Goal: Communication & Community: Answer question/provide support

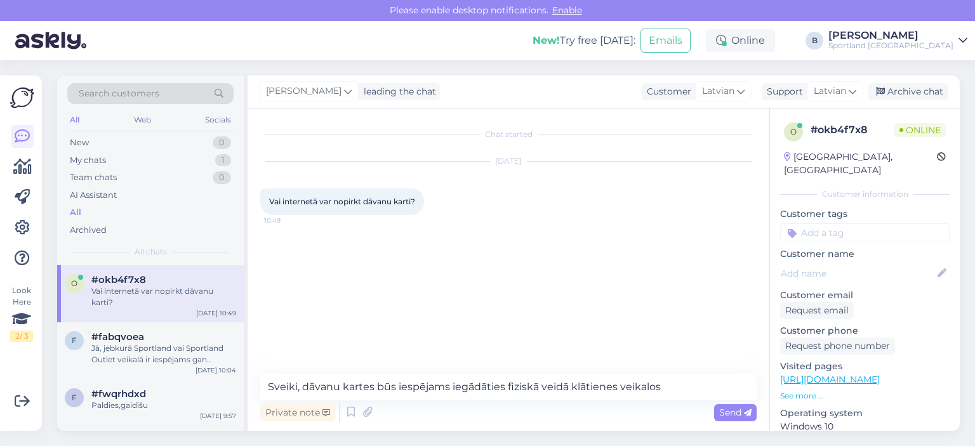
type textarea "Sveiki, dāvanu kartes būs iespējams iegādāties fiziskā veidā klātienes veikalos."
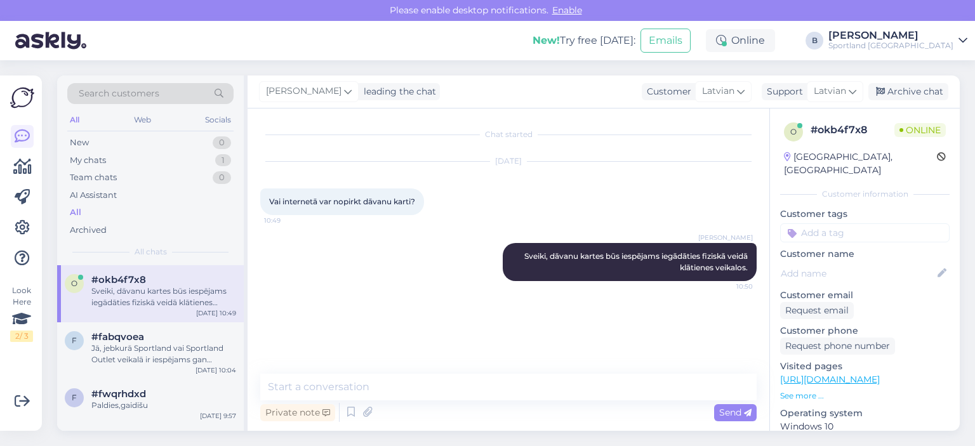
type textarea "i"
type textarea "J"
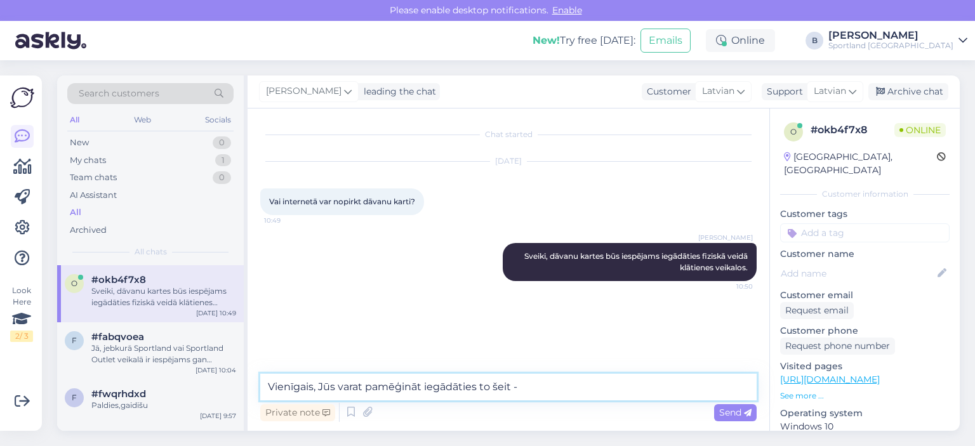
paste textarea "[URL][DOMAIN_NAME]"
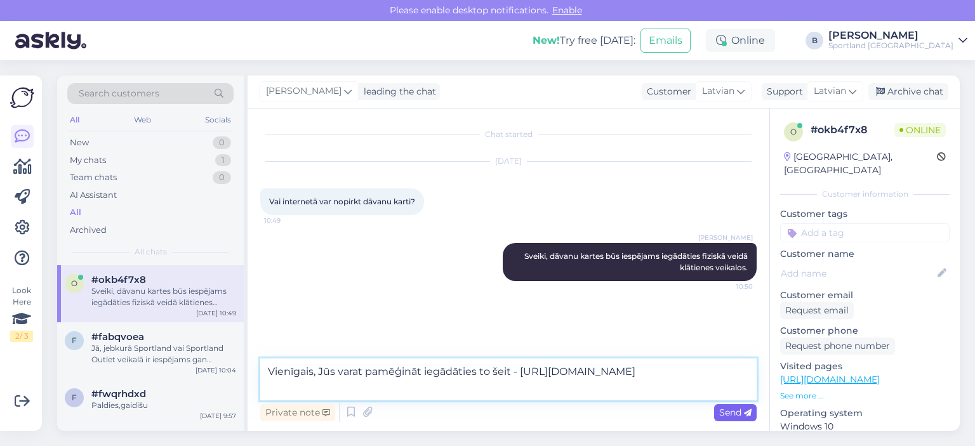
type textarea "Vienīgais, Jūs varat pamēģināt iegādāties to šeit - [URL][DOMAIN_NAME]"
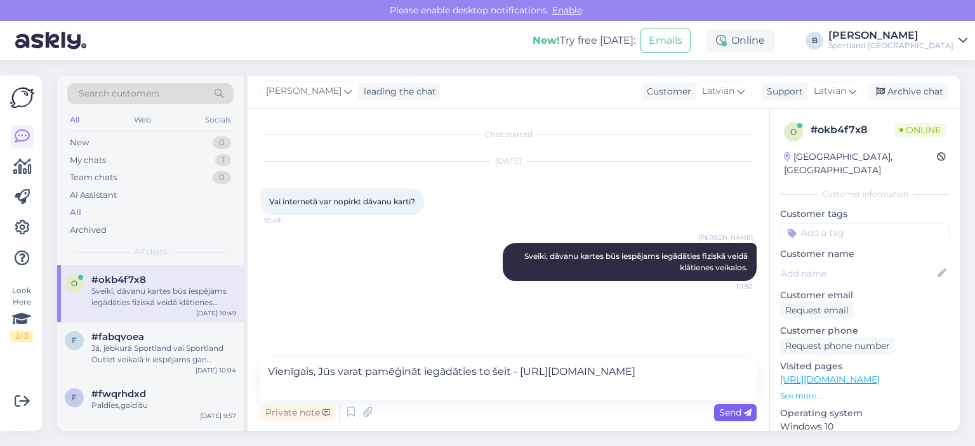
click at [730, 419] on div "Send" at bounding box center [735, 412] width 43 height 17
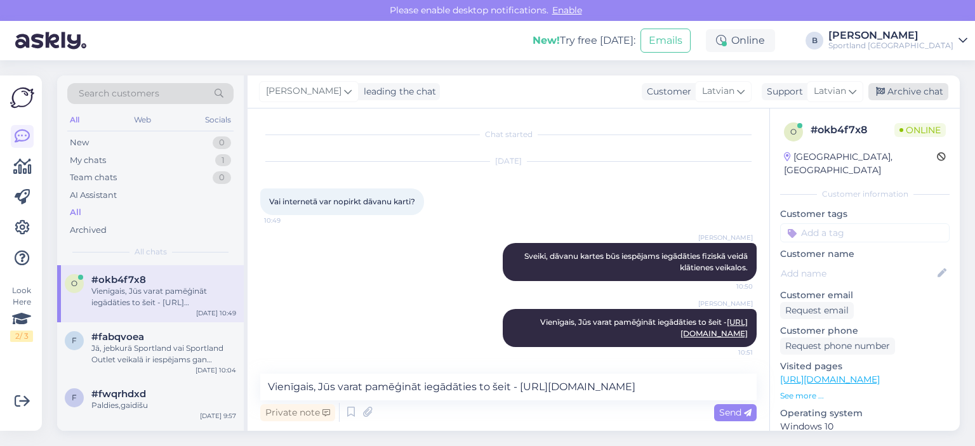
click at [912, 83] on div "Archive chat" at bounding box center [908, 91] width 80 height 17
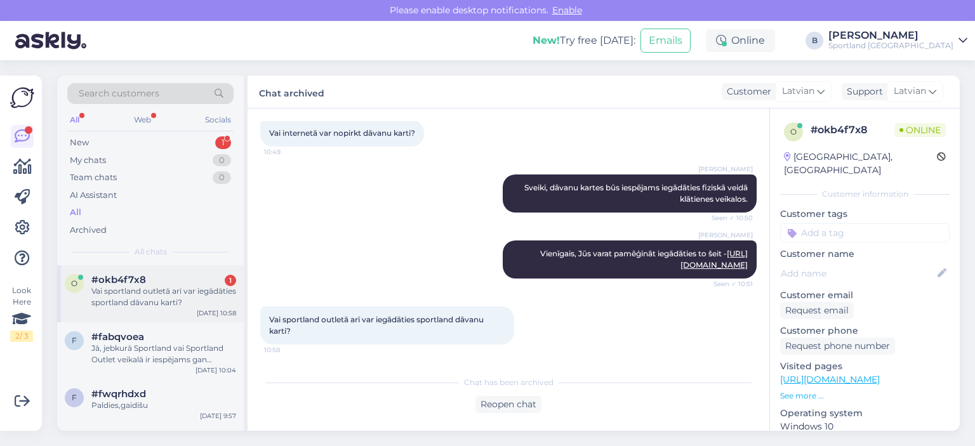
click at [156, 296] on div "Vai sportland outletā arī var iegādāties sportland dāvanu karti?" at bounding box center [163, 297] width 145 height 23
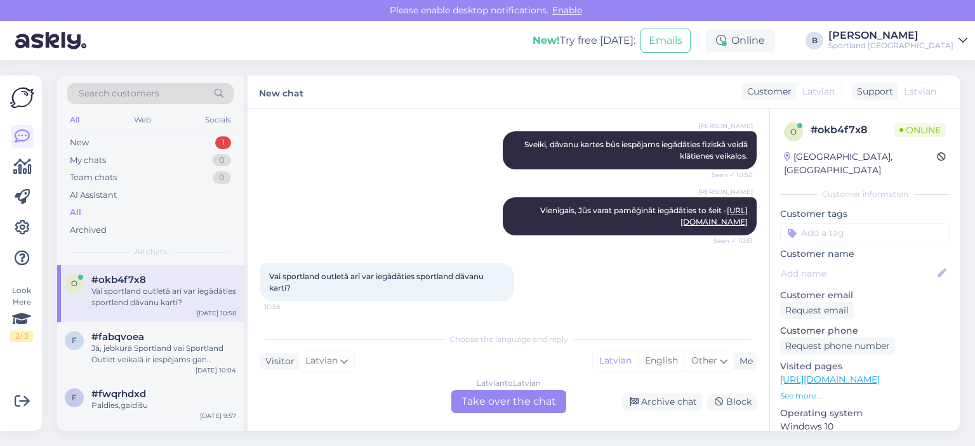
click at [518, 405] on div "Latvian to Latvian Take over the chat" at bounding box center [508, 401] width 115 height 23
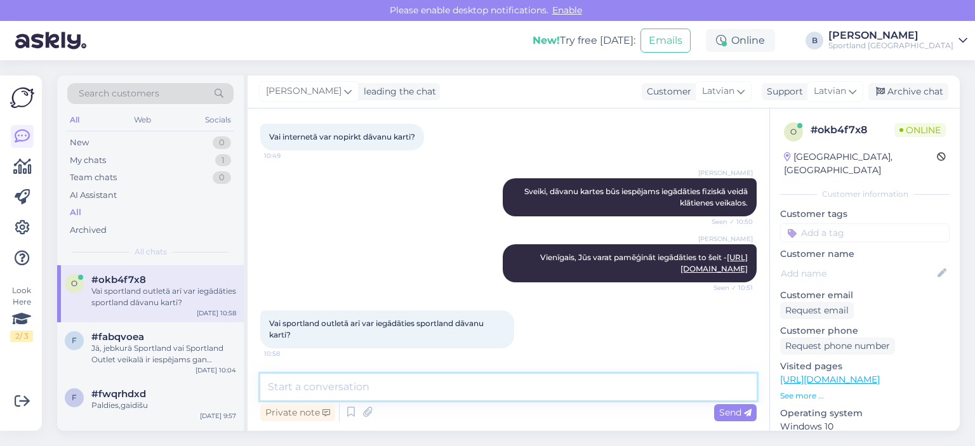
click at [522, 389] on textarea at bounding box center [508, 387] width 496 height 27
type textarea "Jā, var iegādāties arī Sportland Outlet veikalā."
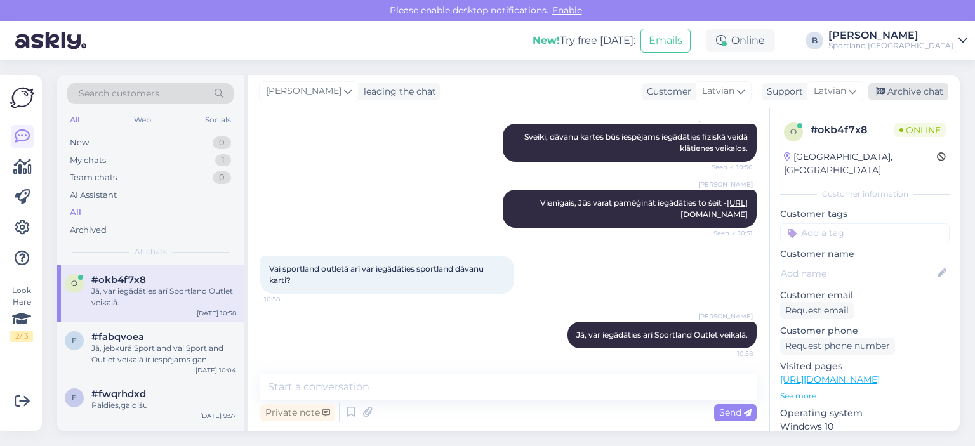
click at [906, 95] on div "Archive chat" at bounding box center [908, 91] width 80 height 17
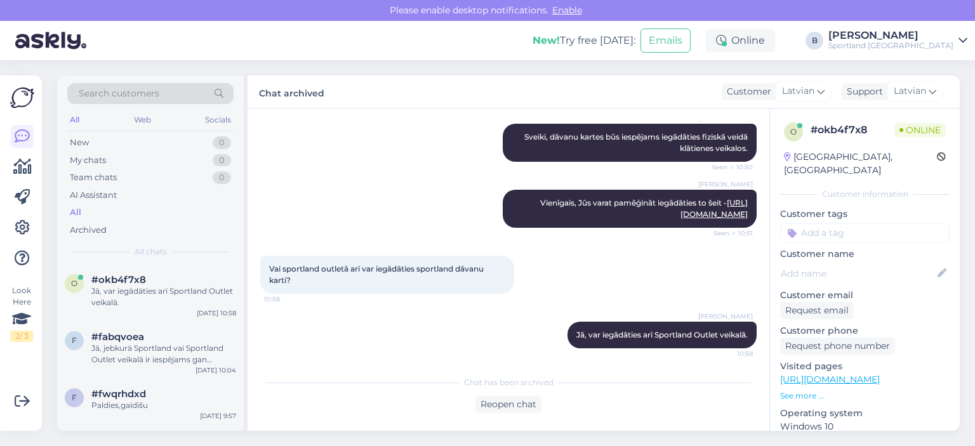
click at [482, 319] on div "[PERSON_NAME] Jā, var iegādāties arī Sportland Outlet veikalā. 10:58" at bounding box center [508, 335] width 496 height 55
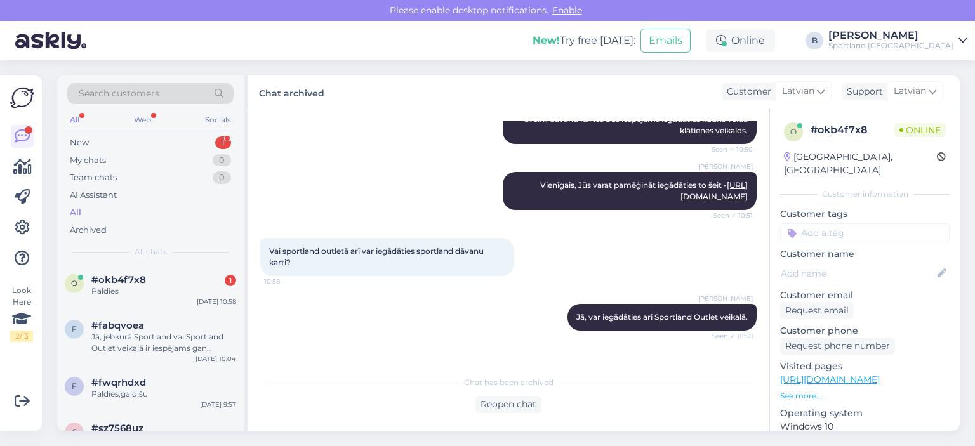
scroll to position [178, 0]
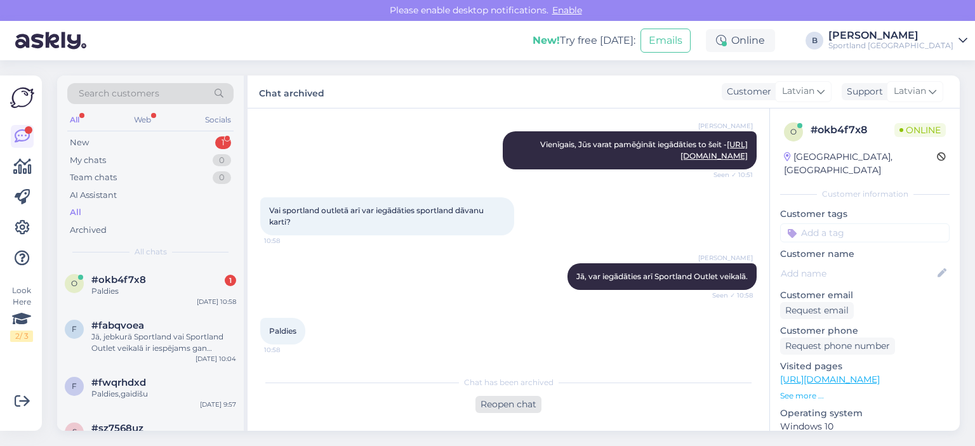
click at [504, 398] on div "Reopen chat" at bounding box center [508, 404] width 66 height 17
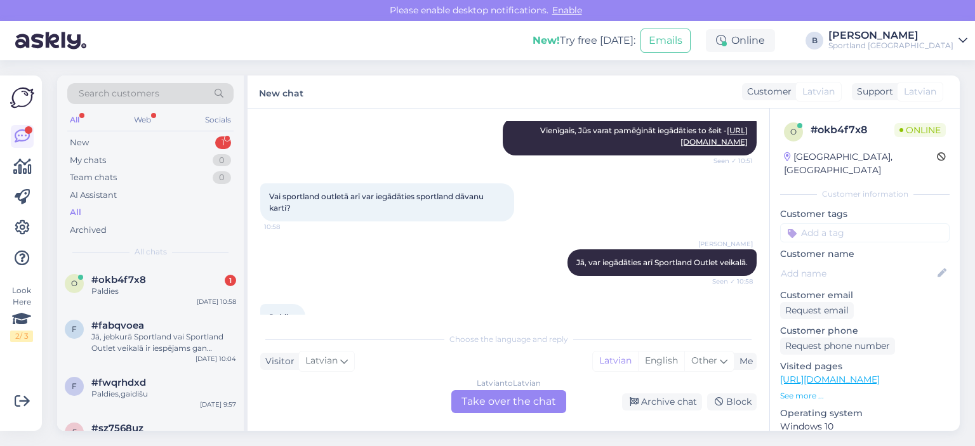
click at [504, 398] on div "Latvian to Latvian Take over the chat" at bounding box center [508, 401] width 115 height 23
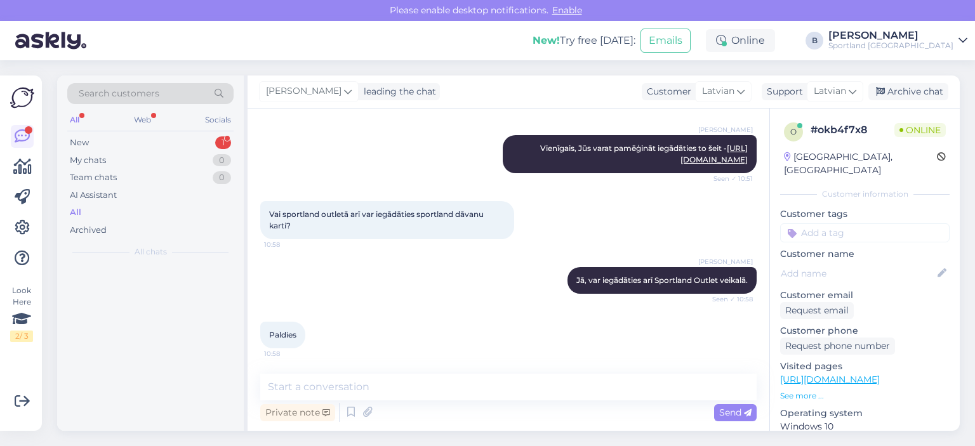
scroll to position [174, 0]
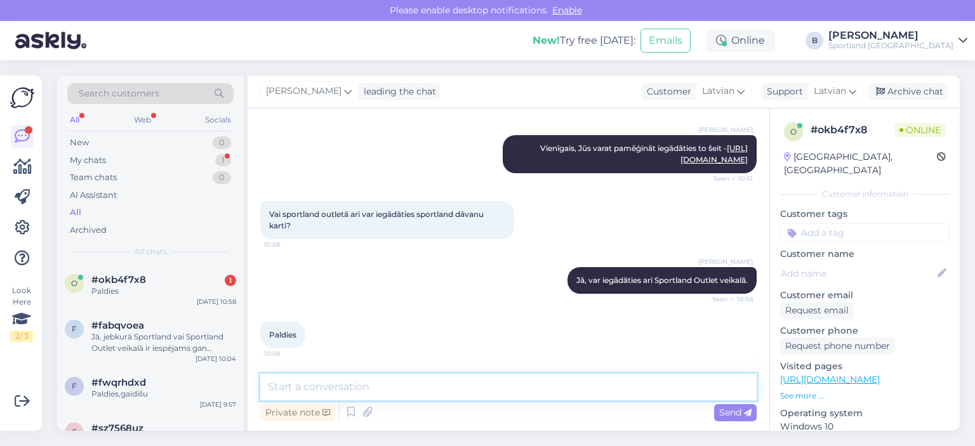
click at [504, 398] on textarea at bounding box center [508, 387] width 496 height 27
type textarea "Jauku Jums dienu! :)"
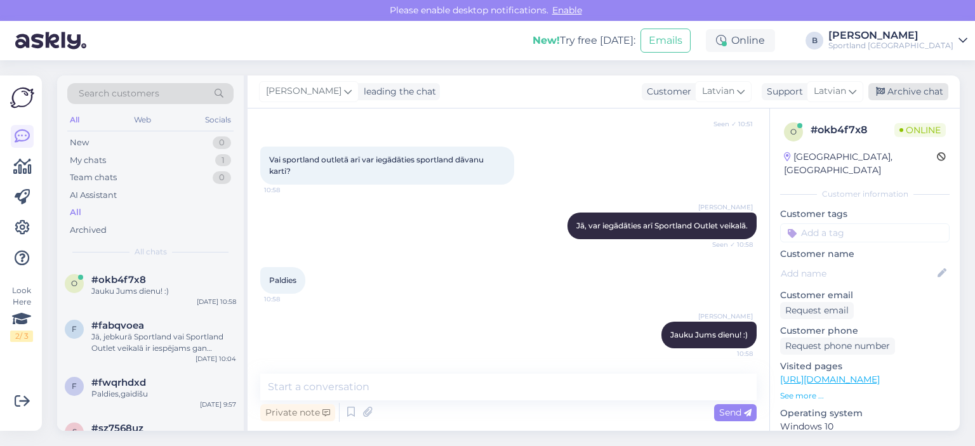
click at [886, 93] on div "Archive chat" at bounding box center [908, 91] width 80 height 17
